Goal: Understand process/instructions

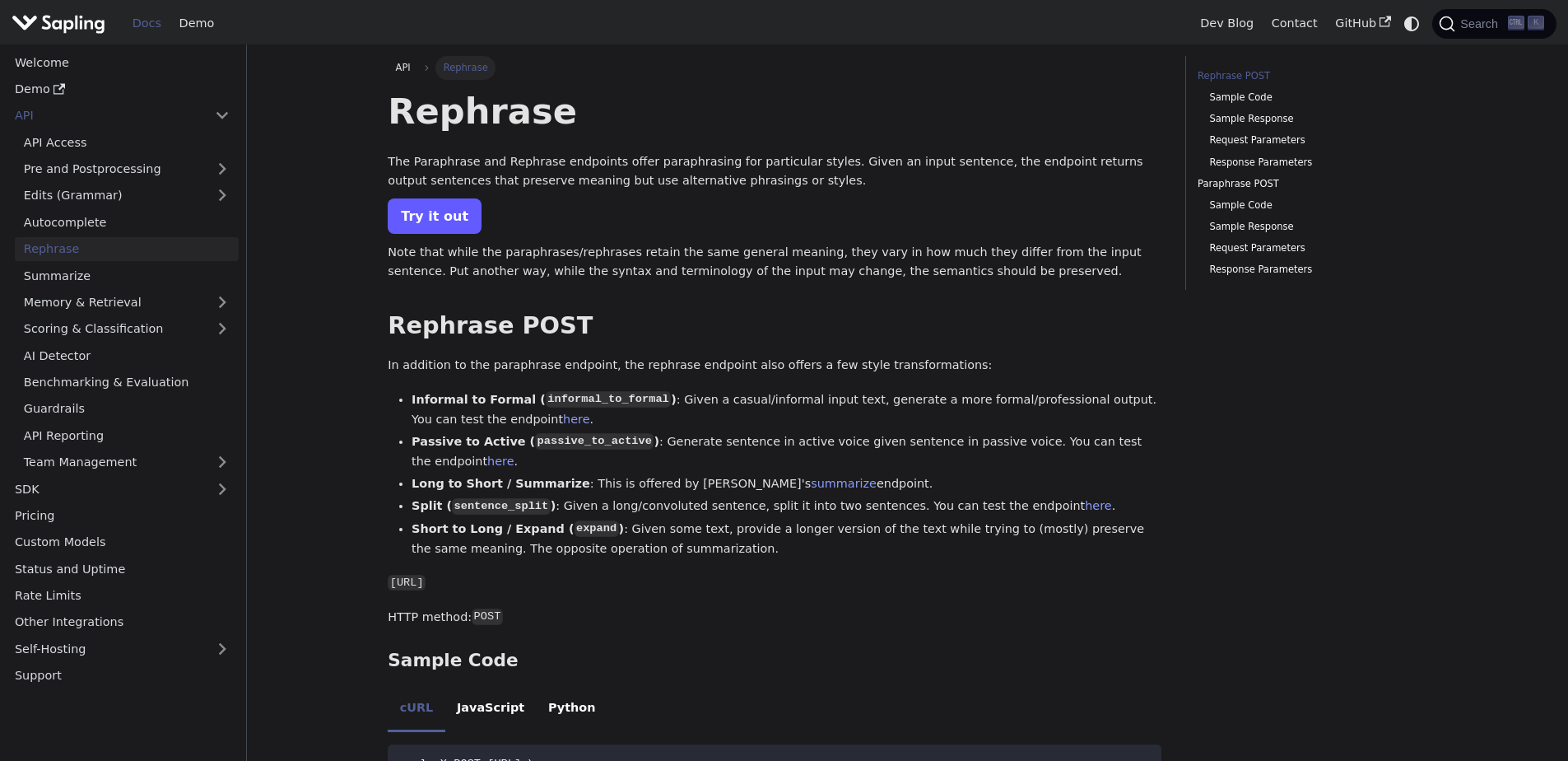
click at [458, 215] on link "Try it out" at bounding box center [435, 216] width 94 height 36
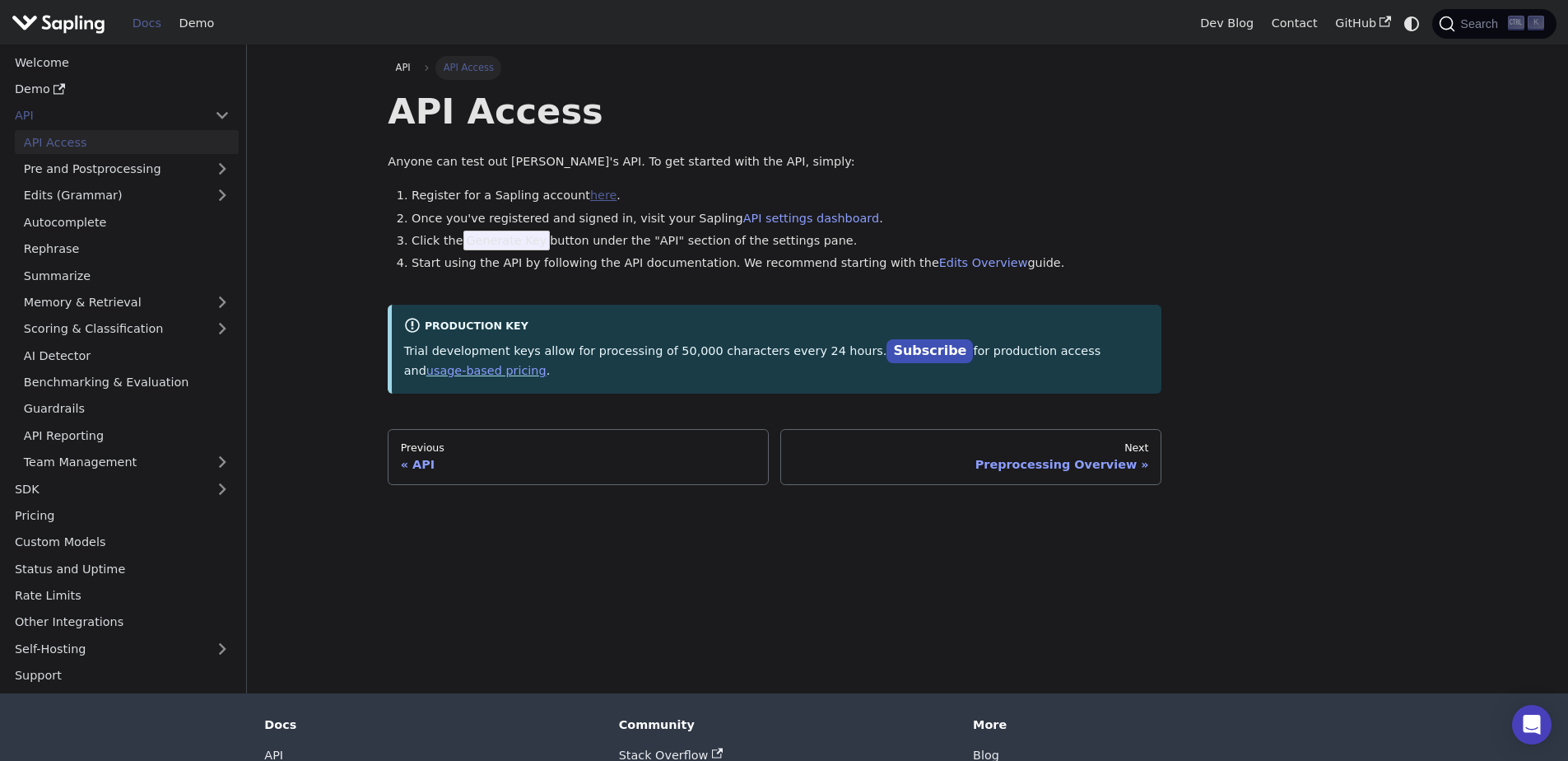
click at [590, 197] on link "here" at bounding box center [603, 194] width 26 height 13
click at [489, 243] on span "Generate Key" at bounding box center [507, 240] width 88 height 20
click at [508, 239] on span "Generate Key" at bounding box center [507, 240] width 88 height 20
click at [489, 363] on p "Trial development keys allow for processing of 50,000 characters every 24 hours…" at bounding box center [777, 360] width 745 height 41
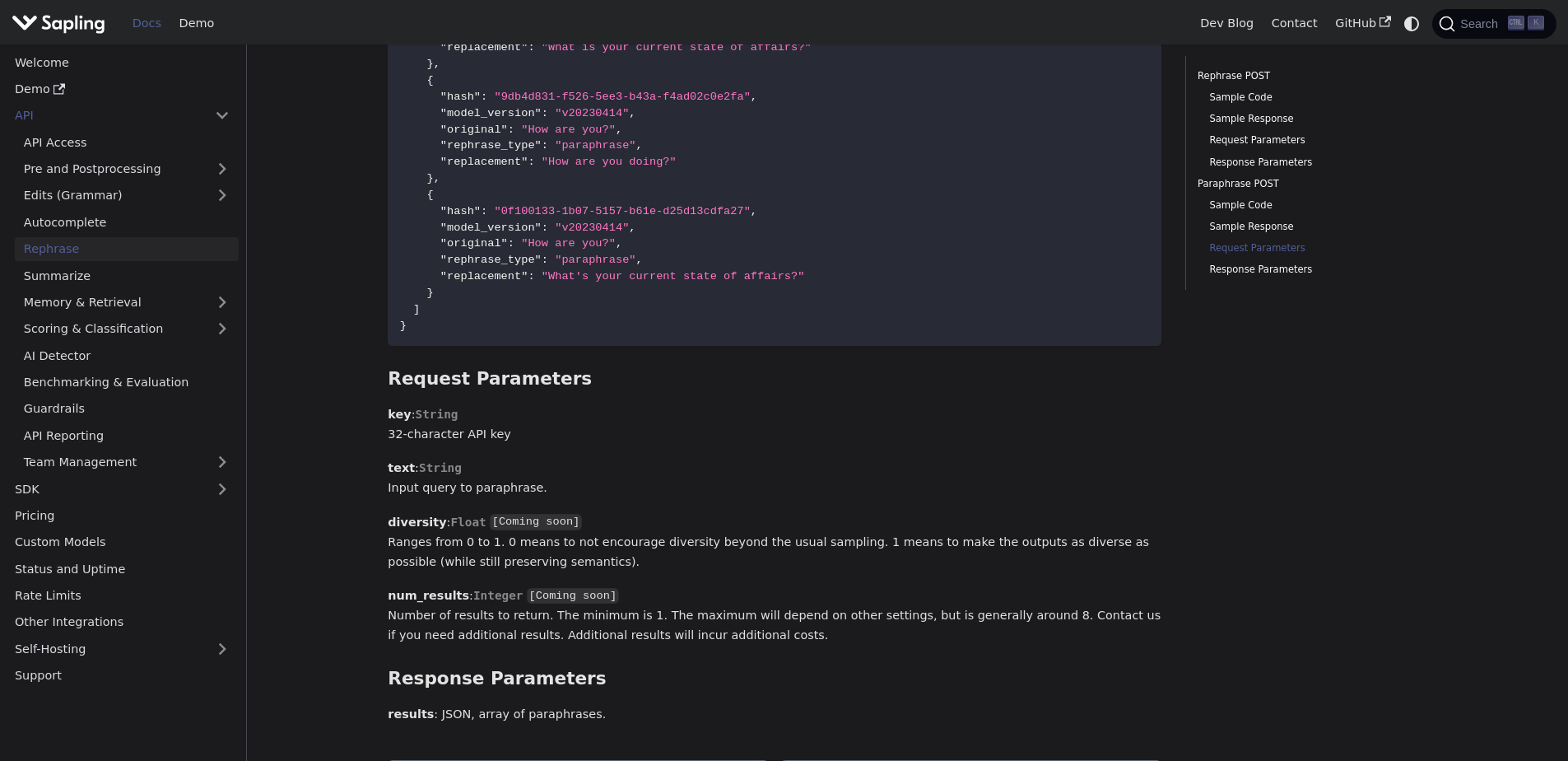
scroll to position [2765, 0]
